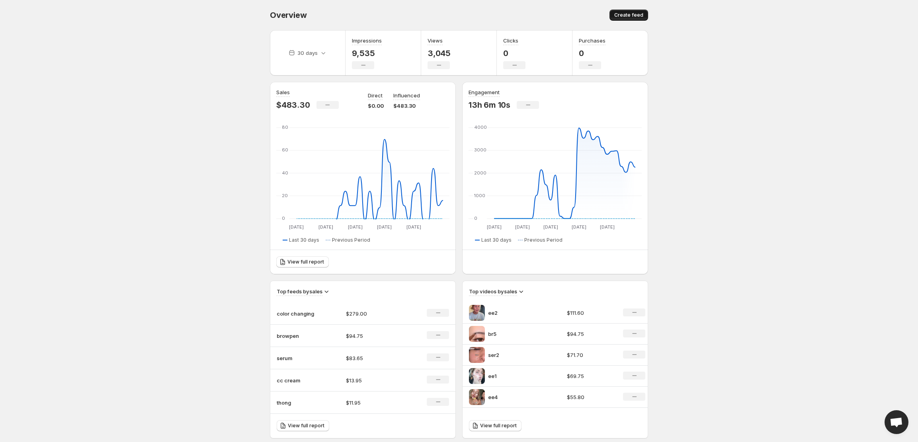
click at [630, 14] on span "Create feed" at bounding box center [628, 15] width 29 height 6
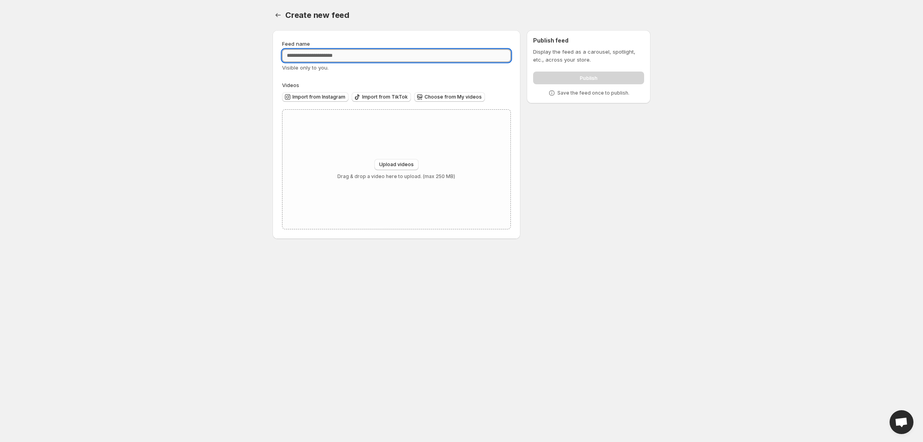
click at [327, 54] on input "Feed name" at bounding box center [396, 55] width 229 height 13
type input "****"
click at [366, 152] on div "Upload videos Drag & drop a video here to upload. (max 250 MB)" at bounding box center [397, 169] width 228 height 119
type input "**********"
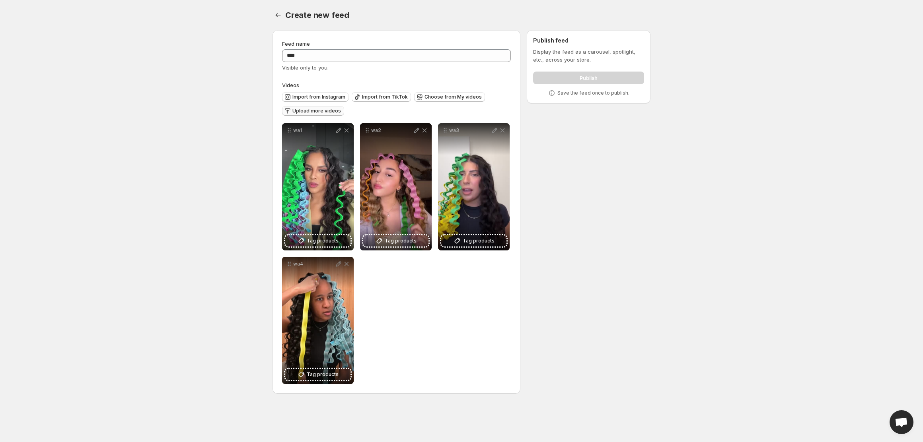
click at [323, 106] on button "Upload more videos" at bounding box center [313, 111] width 62 height 10
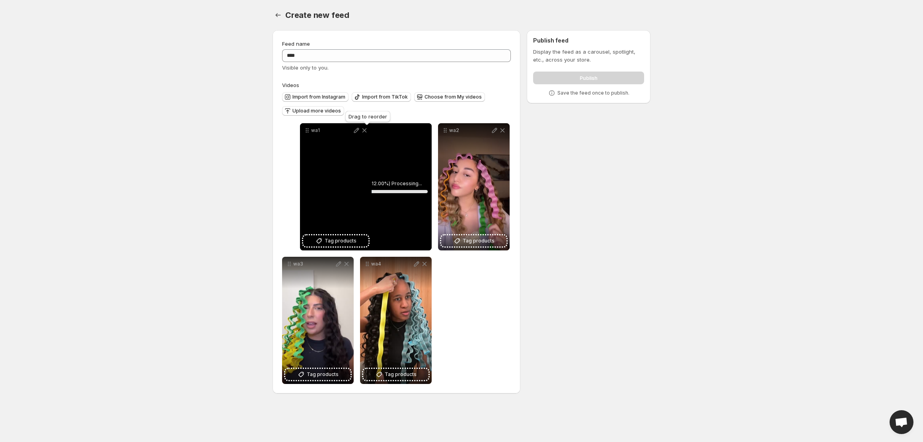
drag, startPoint x: 367, startPoint y: 131, endPoint x: 306, endPoint y: 131, distance: 60.9
click at [306, 131] on icon at bounding box center [307, 131] width 8 height 8
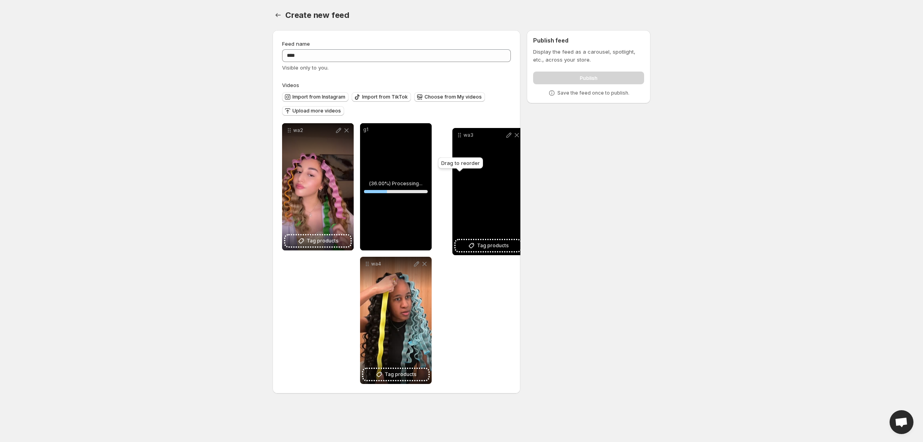
drag, startPoint x: 289, startPoint y: 264, endPoint x: 459, endPoint y: 134, distance: 214.0
click at [459, 134] on icon at bounding box center [460, 135] width 8 height 8
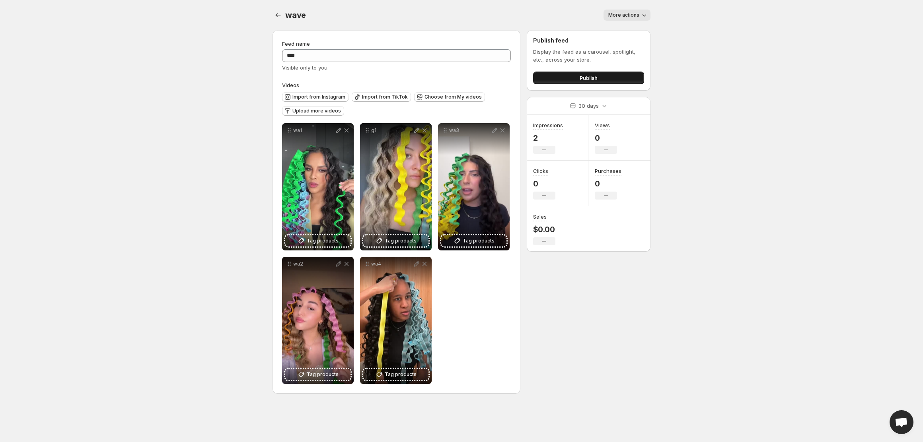
click at [600, 76] on button "Publish" at bounding box center [588, 78] width 111 height 13
click at [277, 18] on icon "Settings" at bounding box center [278, 15] width 8 height 8
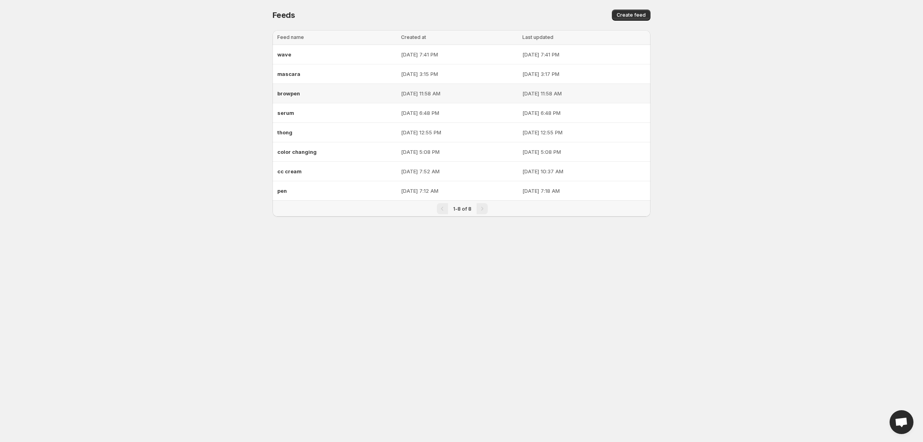
click at [321, 97] on div "browpen" at bounding box center [336, 93] width 119 height 14
click at [333, 56] on div "wave" at bounding box center [336, 54] width 119 height 14
click at [401, 51] on p "[DATE] 7:41 PM" at bounding box center [459, 55] width 117 height 8
